Goal: Information Seeking & Learning: Learn about a topic

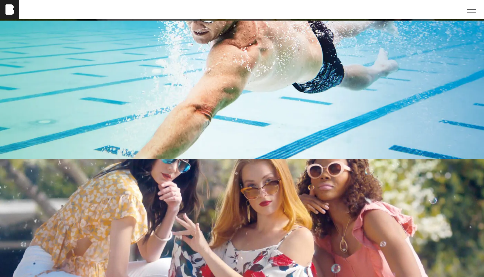
scroll to position [1247, 0]
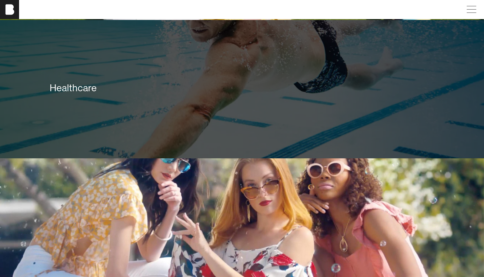
click at [264, 86] on div "Healthcare" at bounding box center [242, 88] width 385 height 12
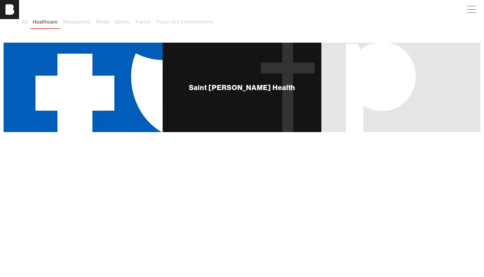
scroll to position [61, 0]
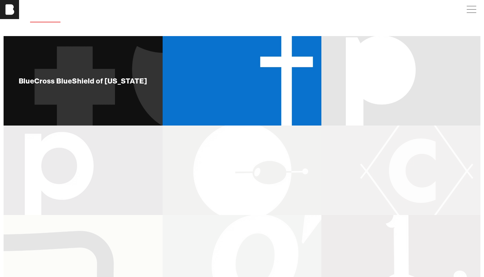
click at [82, 92] on div "BlueCross BlueShield of [US_STATE]" at bounding box center [83, 80] width 159 height 89
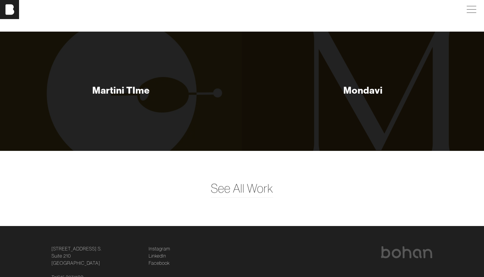
scroll to position [2060, 0]
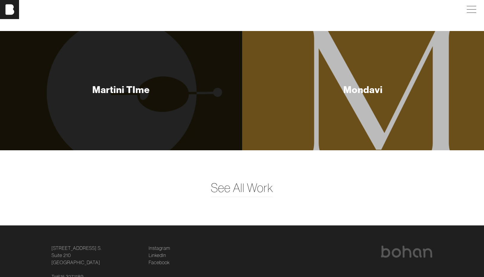
click at [367, 86] on div "Mondavi" at bounding box center [362, 89] width 39 height 12
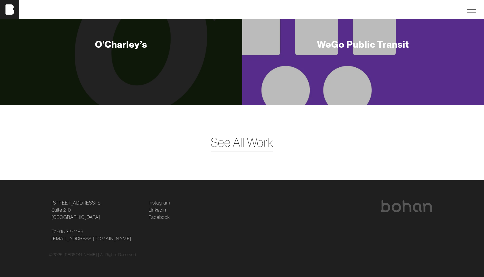
scroll to position [2224, 0]
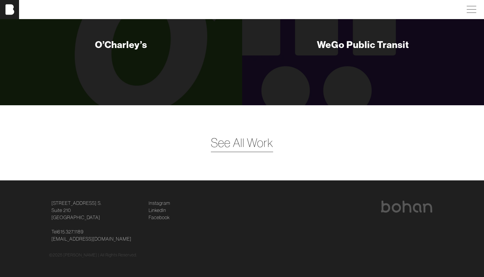
click at [237, 143] on span "See All Work" at bounding box center [242, 143] width 62 height 18
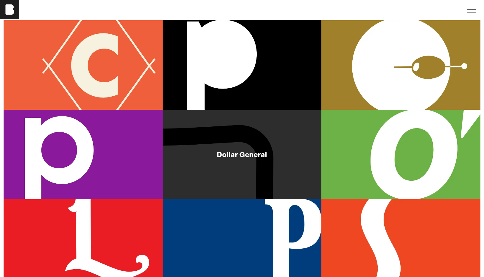
scroll to position [82, 0]
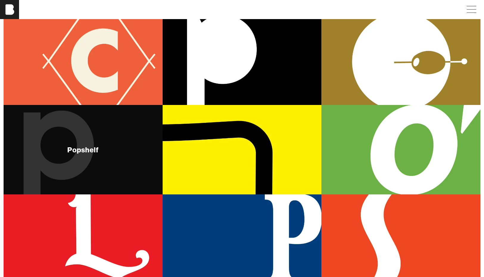
click at [72, 149] on div "Popshelf" at bounding box center [82, 149] width 31 height 7
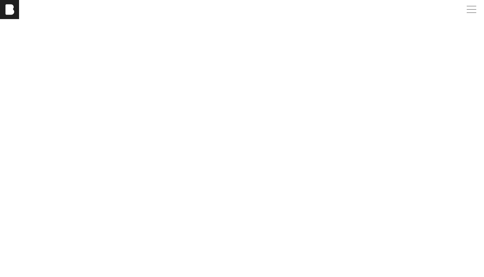
scroll to position [1027, 0]
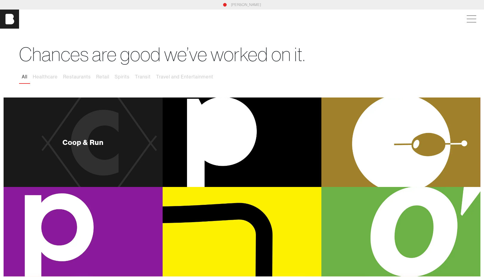
click at [122, 142] on div "Coop & Run" at bounding box center [83, 141] width 159 height 89
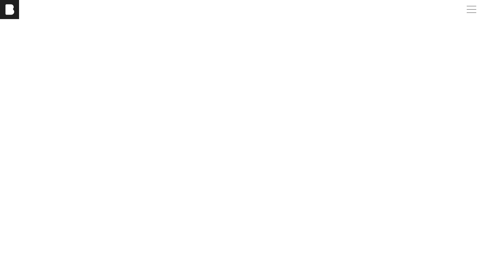
scroll to position [696, 0]
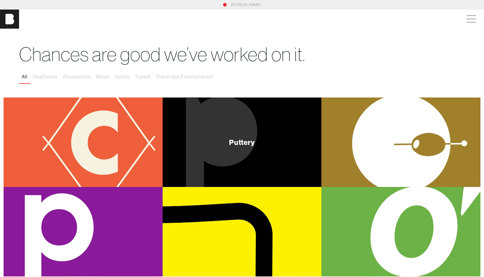
click at [248, 146] on div "Puttery" at bounding box center [242, 142] width 26 height 7
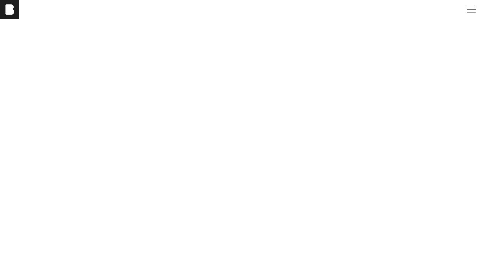
scroll to position [1932, 0]
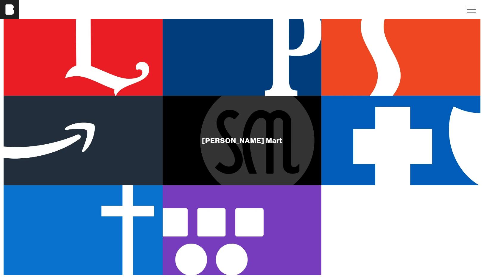
scroll to position [255, 0]
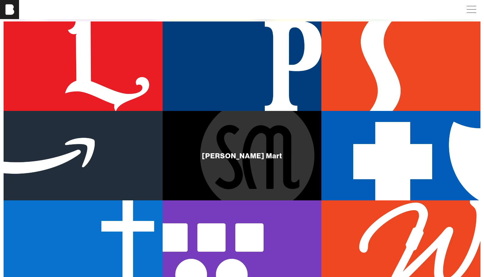
click at [222, 150] on div "[PERSON_NAME] Mart" at bounding box center [242, 155] width 159 height 89
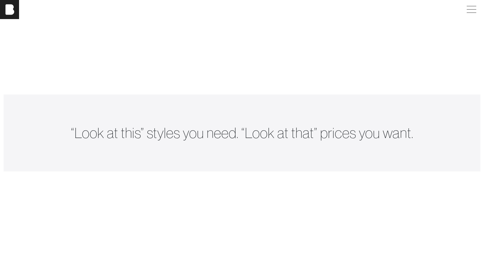
scroll to position [1063, 0]
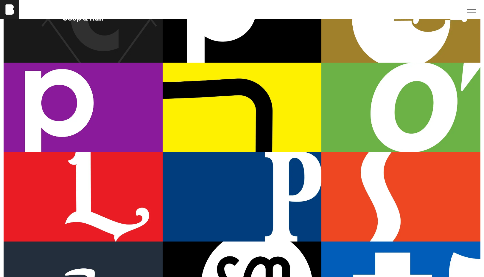
scroll to position [127, 0]
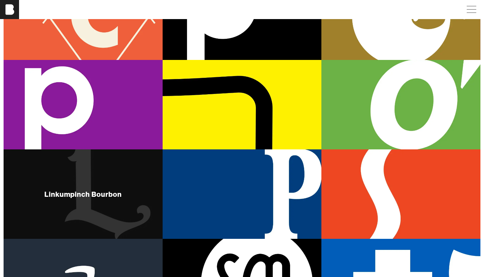
click at [105, 208] on div "Linkumpinch Bourbon" at bounding box center [83, 193] width 159 height 89
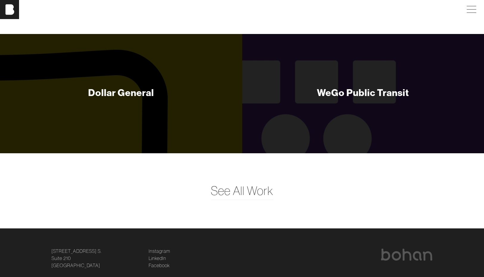
scroll to position [2442, 0]
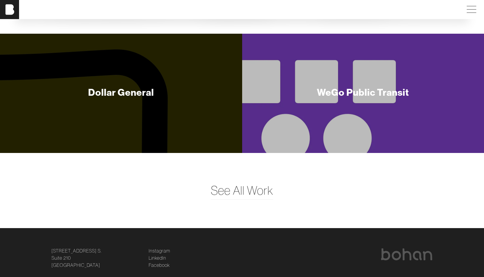
click at [358, 94] on div "WeGo Public Transit" at bounding box center [363, 92] width 92 height 12
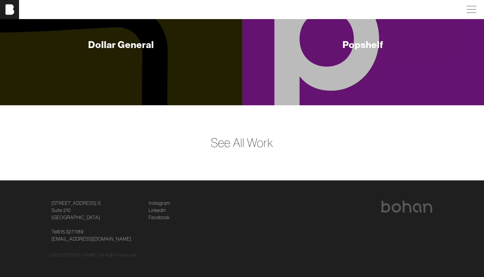
scroll to position [2114, 0]
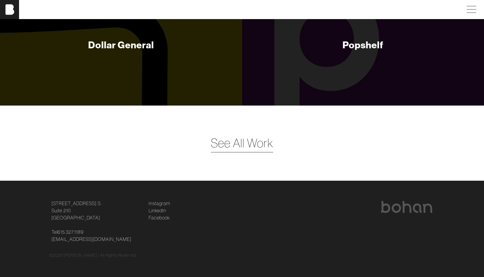
click at [249, 142] on span "See All Work" at bounding box center [242, 143] width 62 height 18
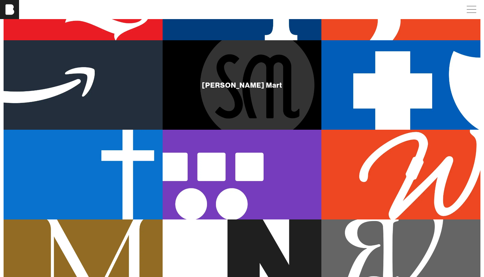
scroll to position [326, 0]
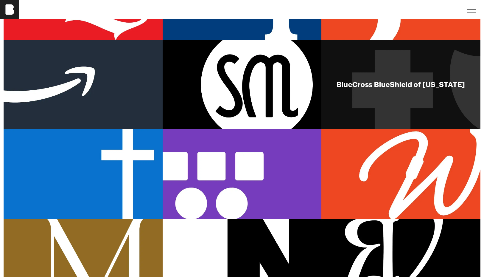
click at [388, 103] on div "BlueCross BlueShield of [US_STATE]" at bounding box center [400, 84] width 159 height 89
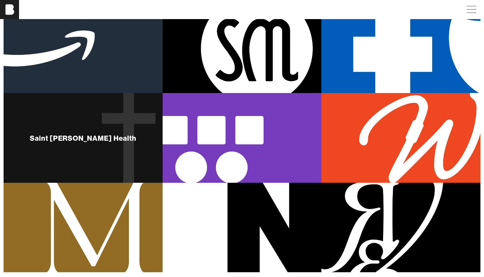
scroll to position [359, 0]
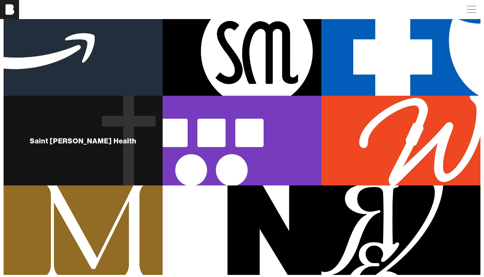
click at [110, 135] on div "Saint [PERSON_NAME] Health" at bounding box center [83, 140] width 159 height 89
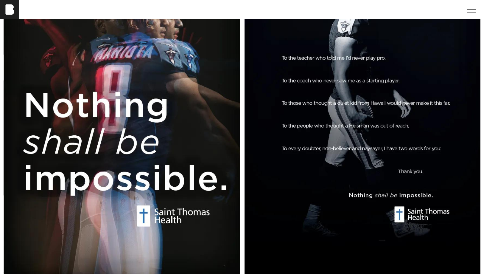
scroll to position [2983, 0]
